Goal: Task Accomplishment & Management: Manage account settings

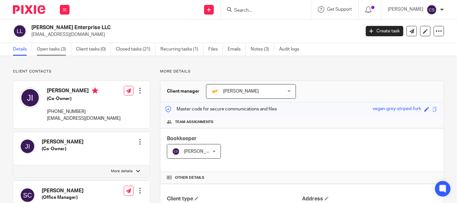
click at [52, 50] on link "Open tasks (3)" at bounding box center [54, 49] width 34 height 13
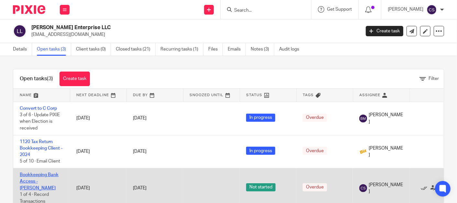
click at [26, 175] on link "Bookkeeping Bank Access - [PERSON_NAME]" at bounding box center [39, 181] width 39 height 18
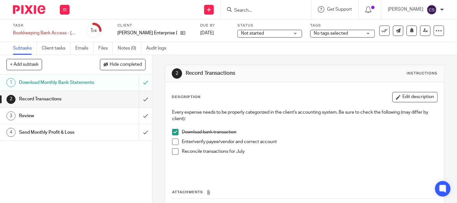
click at [175, 142] on span at bounding box center [175, 141] width 6 height 6
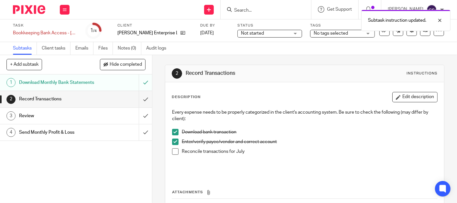
click at [174, 152] on span at bounding box center [175, 151] width 6 height 6
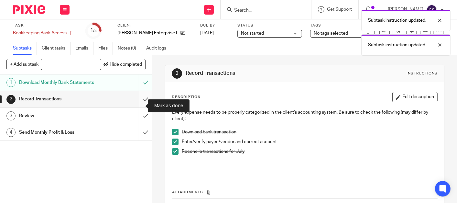
click at [138, 104] on input "submit" at bounding box center [76, 99] width 152 height 16
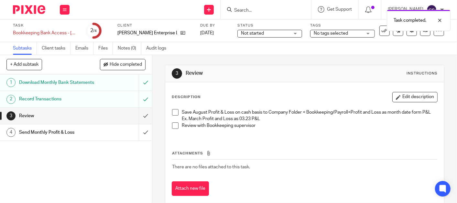
click at [172, 109] on span at bounding box center [175, 112] width 6 height 6
click at [172, 129] on span at bounding box center [175, 125] width 6 height 6
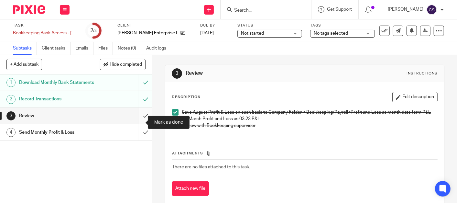
click at [137, 124] on input "submit" at bounding box center [76, 116] width 152 height 16
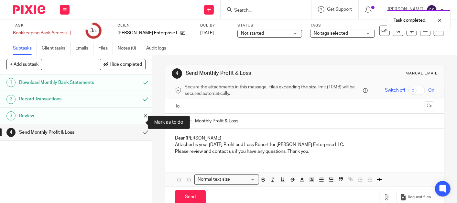
click at [139, 122] on input "submit" at bounding box center [76, 116] width 152 height 16
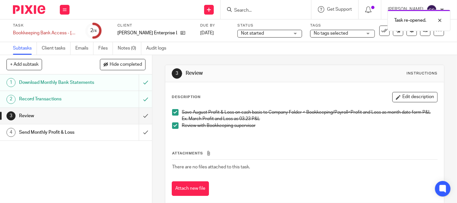
click at [187, 194] on button "Attach new file" at bounding box center [190, 188] width 37 height 15
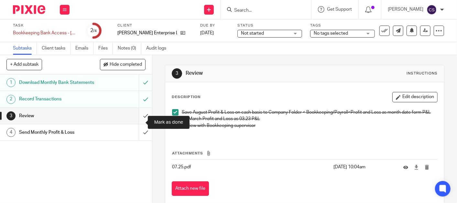
click at [137, 124] on input "submit" at bounding box center [76, 116] width 152 height 16
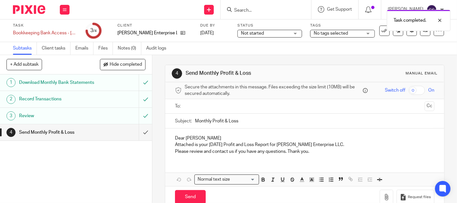
click at [194, 109] on input "text" at bounding box center [304, 106] width 235 height 7
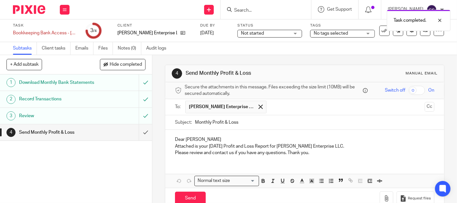
click at [193, 139] on p "Dear Jim" at bounding box center [304, 139] width 259 height 6
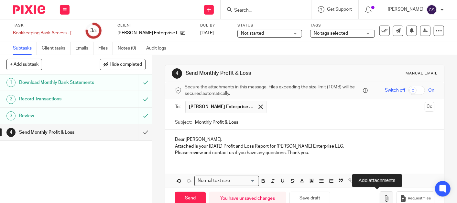
click at [380, 199] on button "button" at bounding box center [387, 198] width 14 height 15
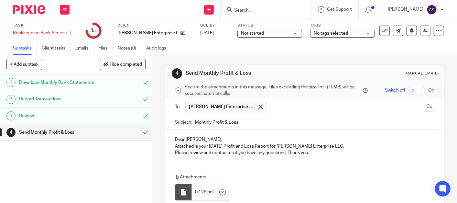
scroll to position [51, 0]
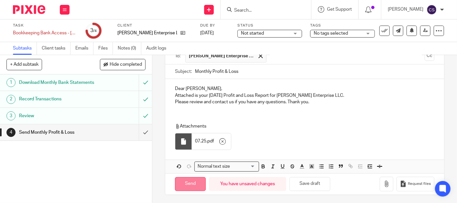
click at [188, 180] on input "Send" at bounding box center [190, 184] width 31 height 14
type input "Sent"
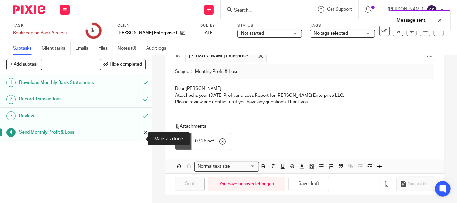
click at [138, 139] on input "submit" at bounding box center [76, 132] width 152 height 16
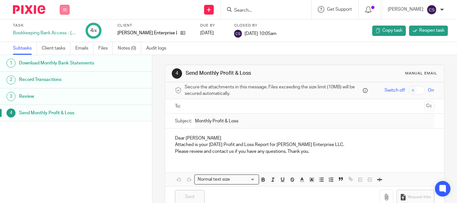
click at [67, 12] on button at bounding box center [65, 10] width 10 height 10
click at [60, 31] on link "Work" at bounding box center [61, 30] width 11 height 5
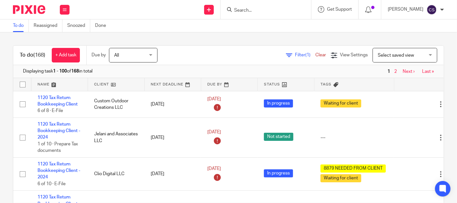
click at [248, 8] on input "Search" at bounding box center [263, 11] width 58 height 6
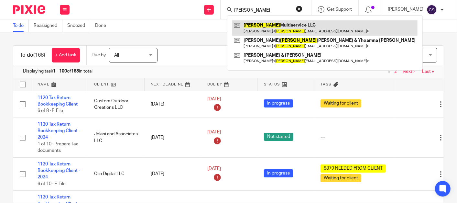
type input "candelaria"
click at [272, 26] on link at bounding box center [324, 27] width 185 height 15
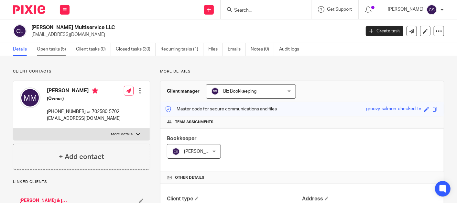
click at [49, 49] on link "Open tasks (5)" at bounding box center [54, 49] width 34 height 13
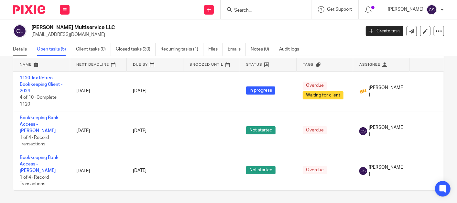
click at [23, 50] on link "Details" at bounding box center [22, 49] width 19 height 13
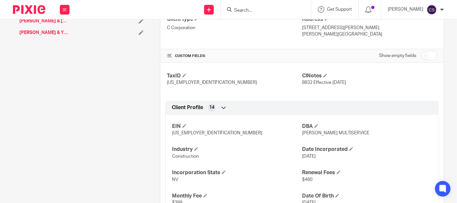
scroll to position [411, 0]
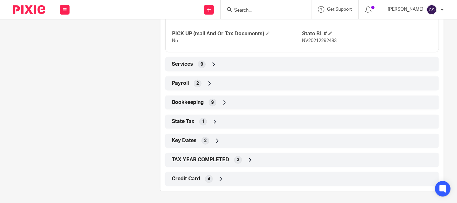
click at [224, 102] on icon at bounding box center [224, 102] width 6 height 6
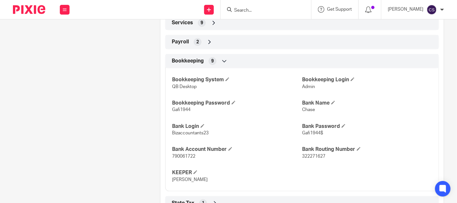
scroll to position [471, 0]
